Goal: Transaction & Acquisition: Purchase product/service

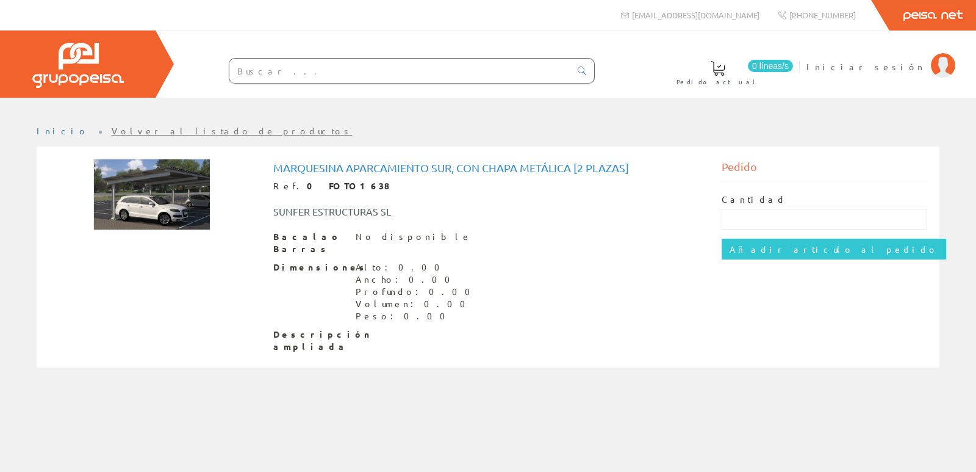
click at [118, 131] on font "Volver al listado de productos" at bounding box center [232, 130] width 241 height 11
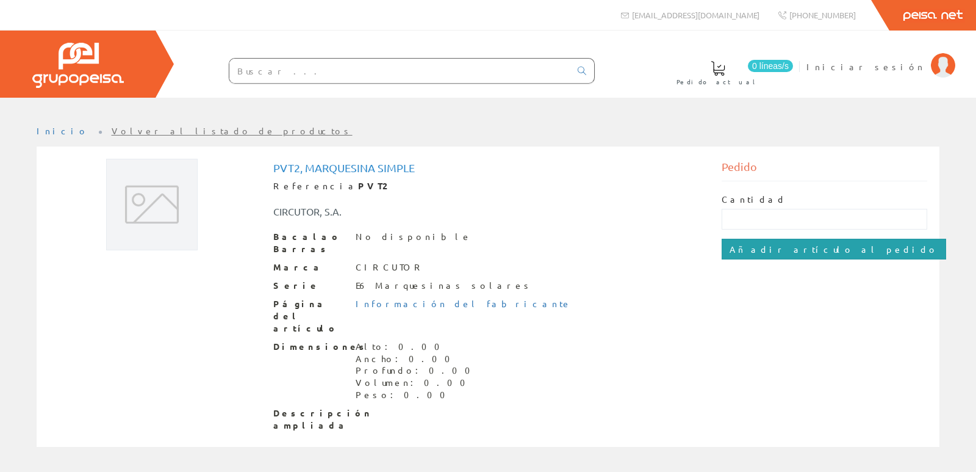
click at [788, 251] on input "Añadir artículo al pedido" at bounding box center [834, 249] width 225 height 21
